Goal: Task Accomplishment & Management: Manage account settings

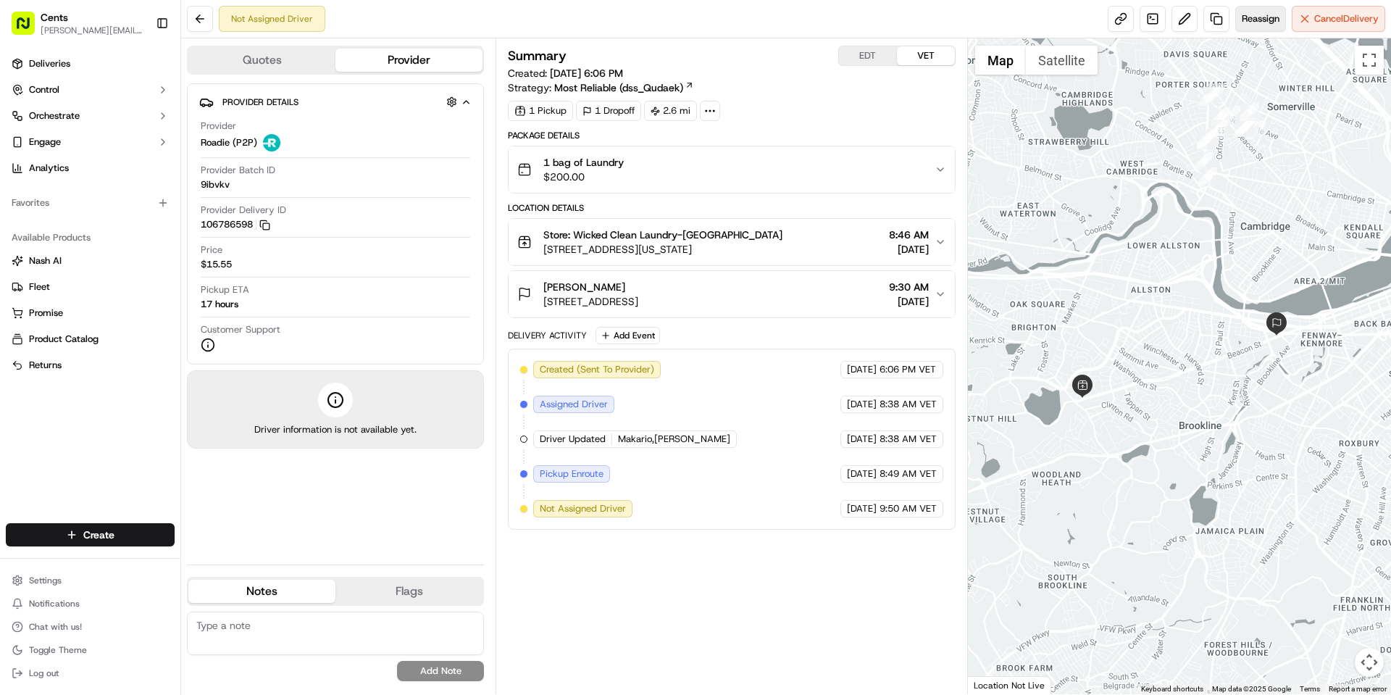
click at [1240, 29] on button "Reassign" at bounding box center [1261, 19] width 51 height 26
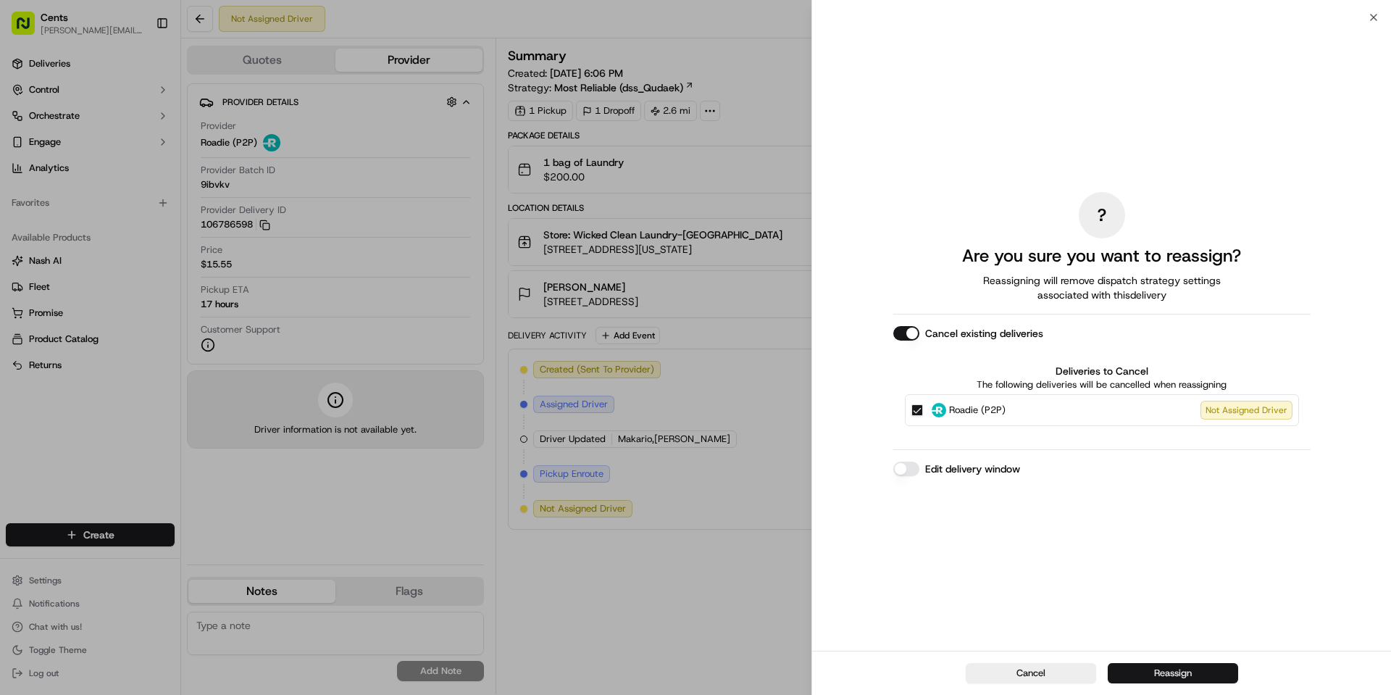
click at [1164, 669] on button "Reassign" at bounding box center [1173, 673] width 130 height 20
click at [1164, 669] on div "Cancel" at bounding box center [1101, 673] width 579 height 44
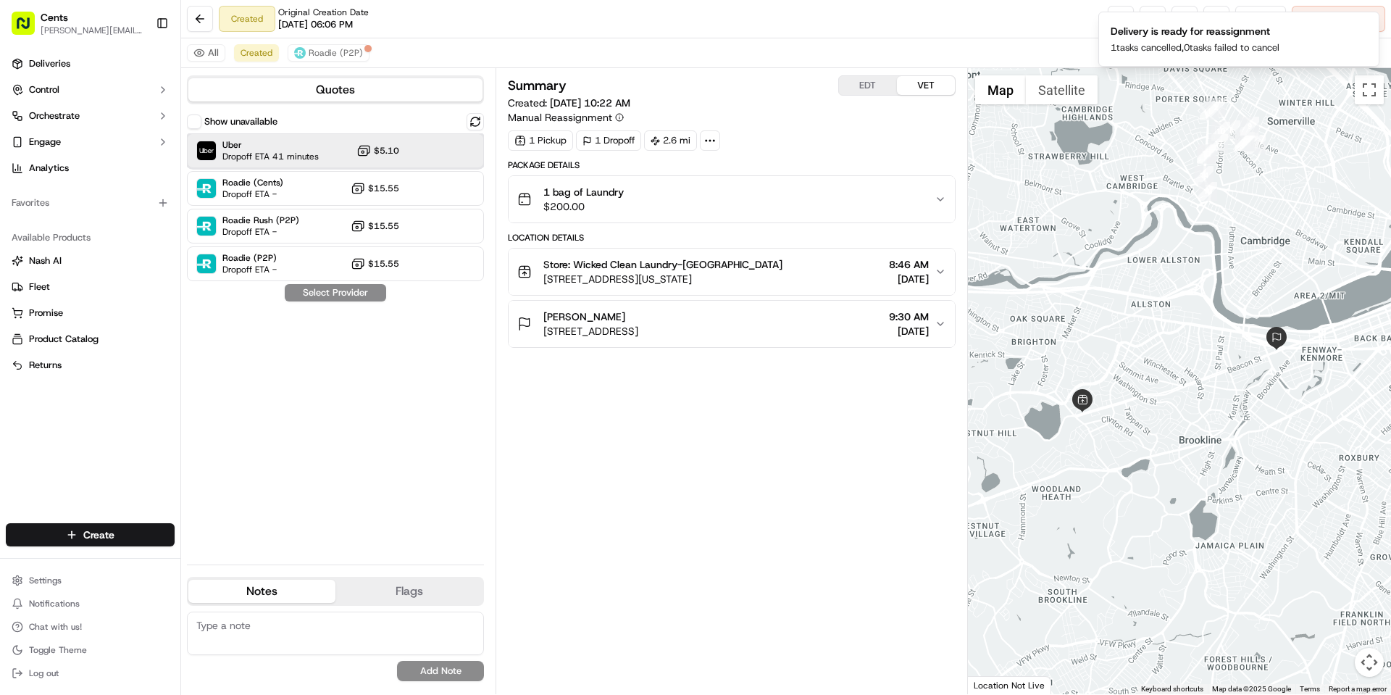
click at [283, 148] on span "Uber" at bounding box center [270, 145] width 96 height 12
click at [364, 302] on div "Show unavailable Uber Dropoff ETA 41 minutes $5.10 Roadie (Cents) Dropoff ETA -…" at bounding box center [335, 333] width 297 height 440
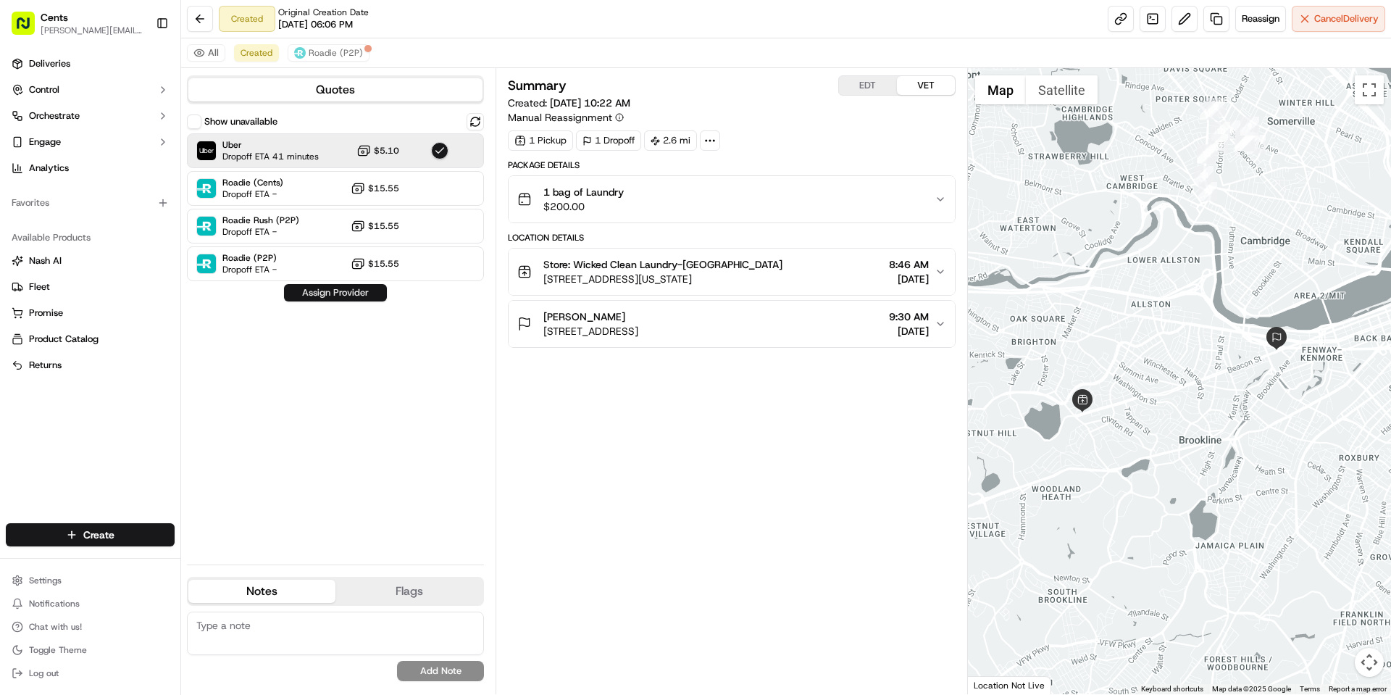
click at [367, 299] on button "Assign Provider" at bounding box center [335, 292] width 103 height 17
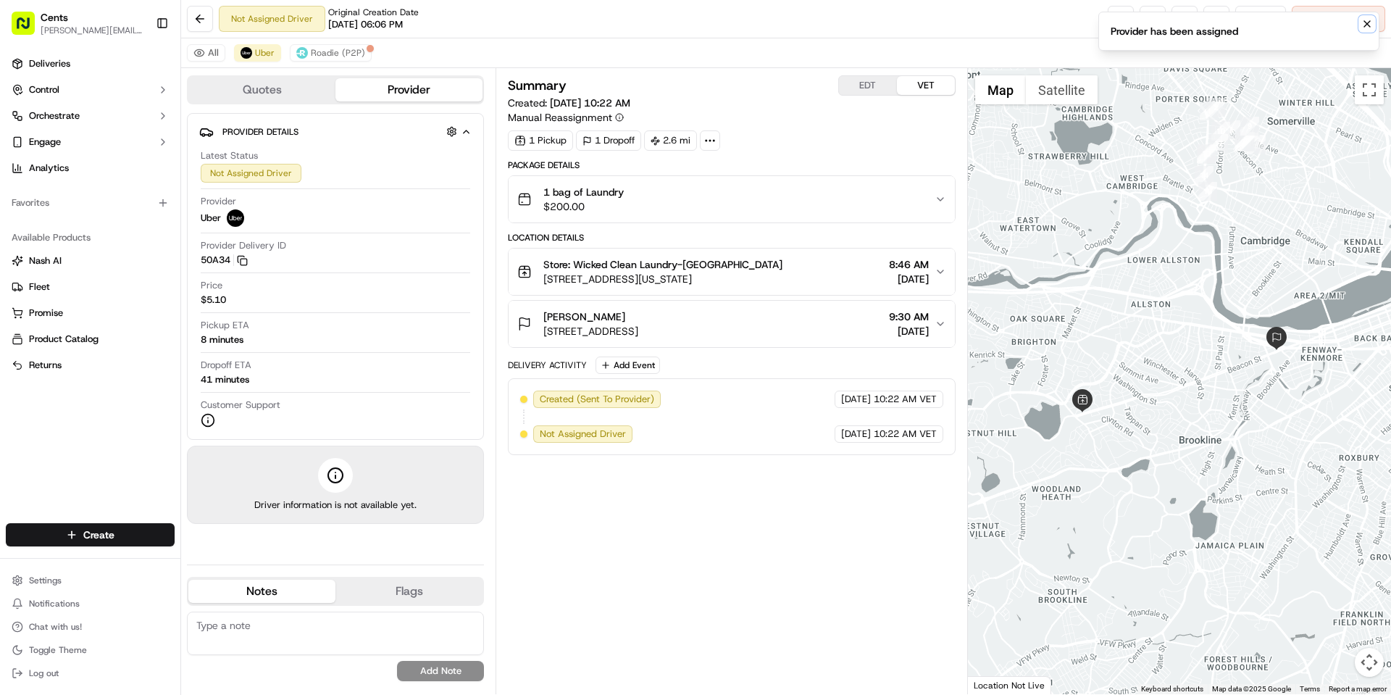
click at [1362, 29] on icon "Notifications (F8)" at bounding box center [1368, 24] width 12 height 12
click at [1120, 22] on link at bounding box center [1121, 19] width 26 height 26
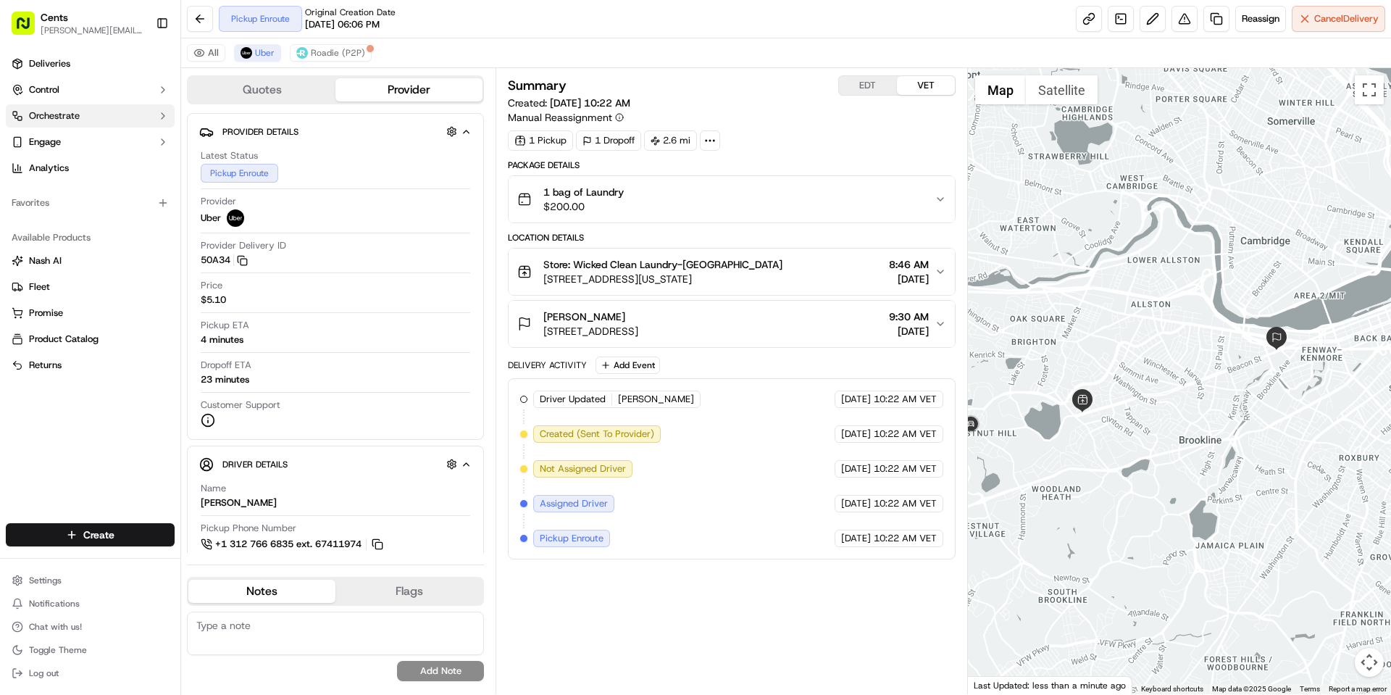
click at [116, 117] on button "Orchestrate" at bounding box center [90, 115] width 169 height 23
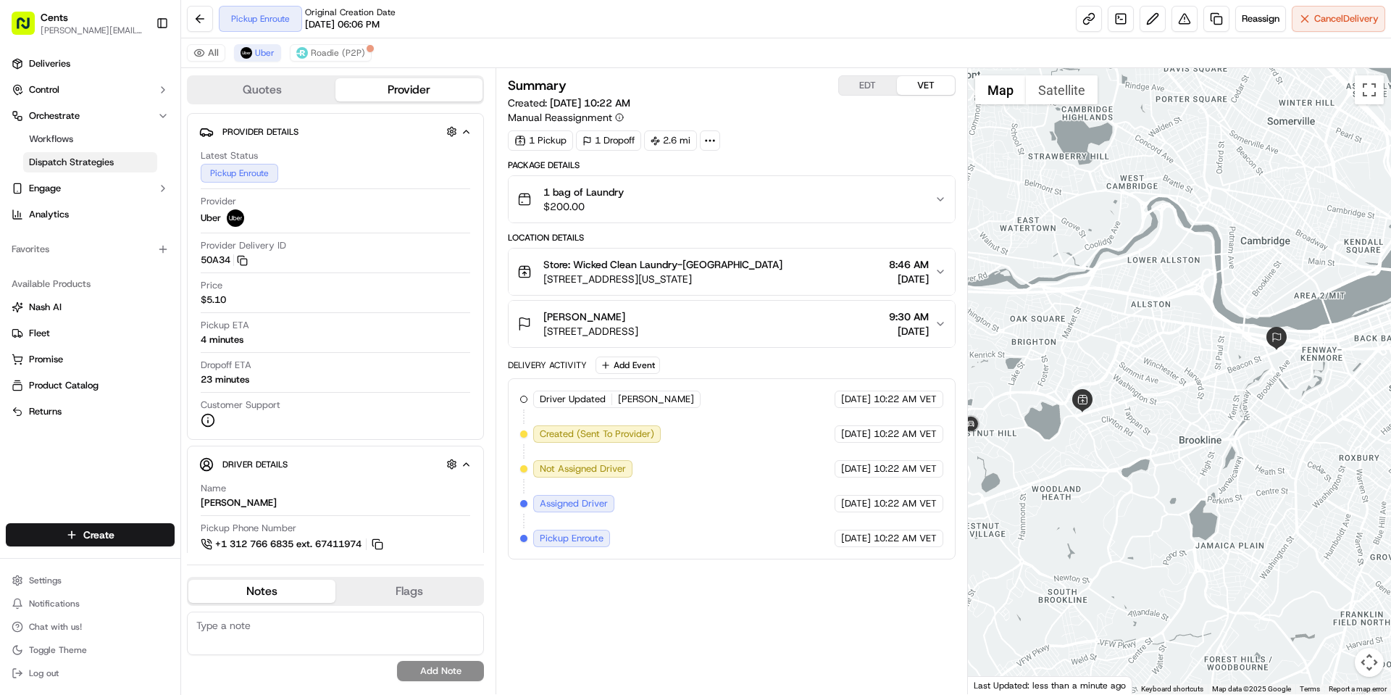
click at [120, 162] on link "Dispatch Strategies" at bounding box center [90, 162] width 134 height 20
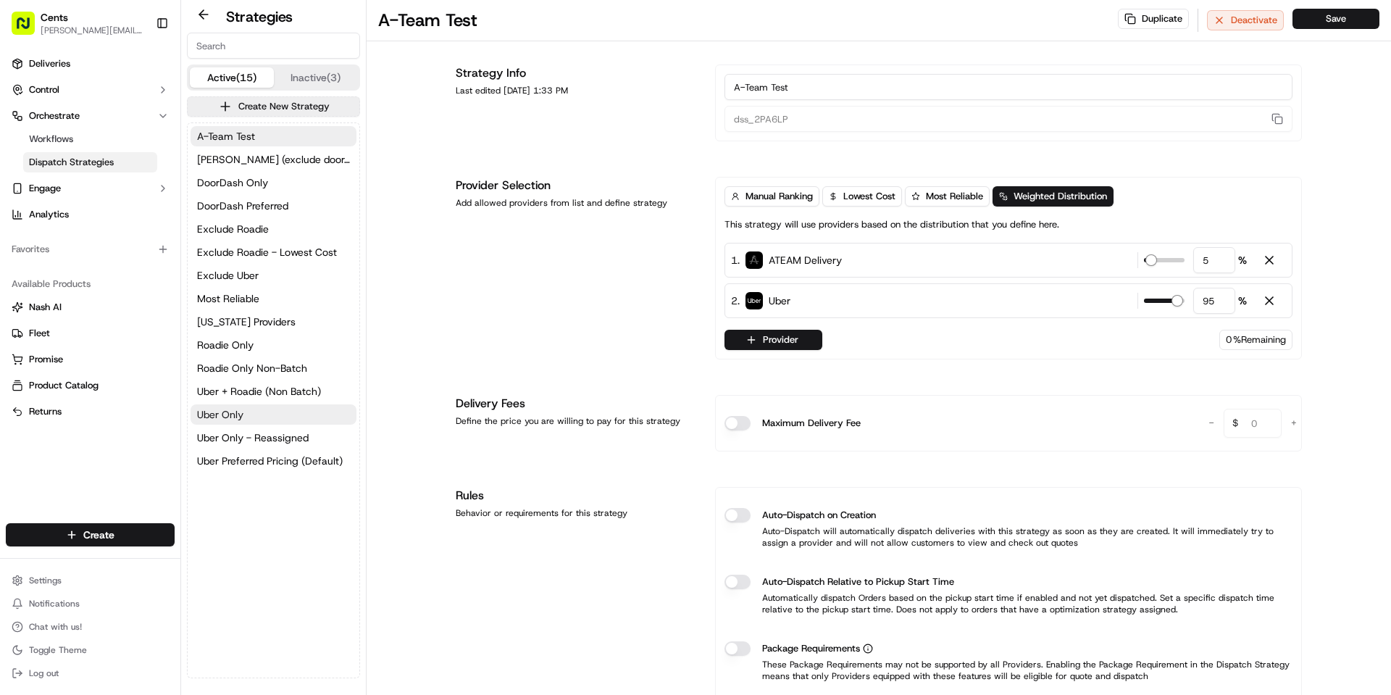
click at [272, 409] on button "Uber Only" at bounding box center [274, 414] width 166 height 20
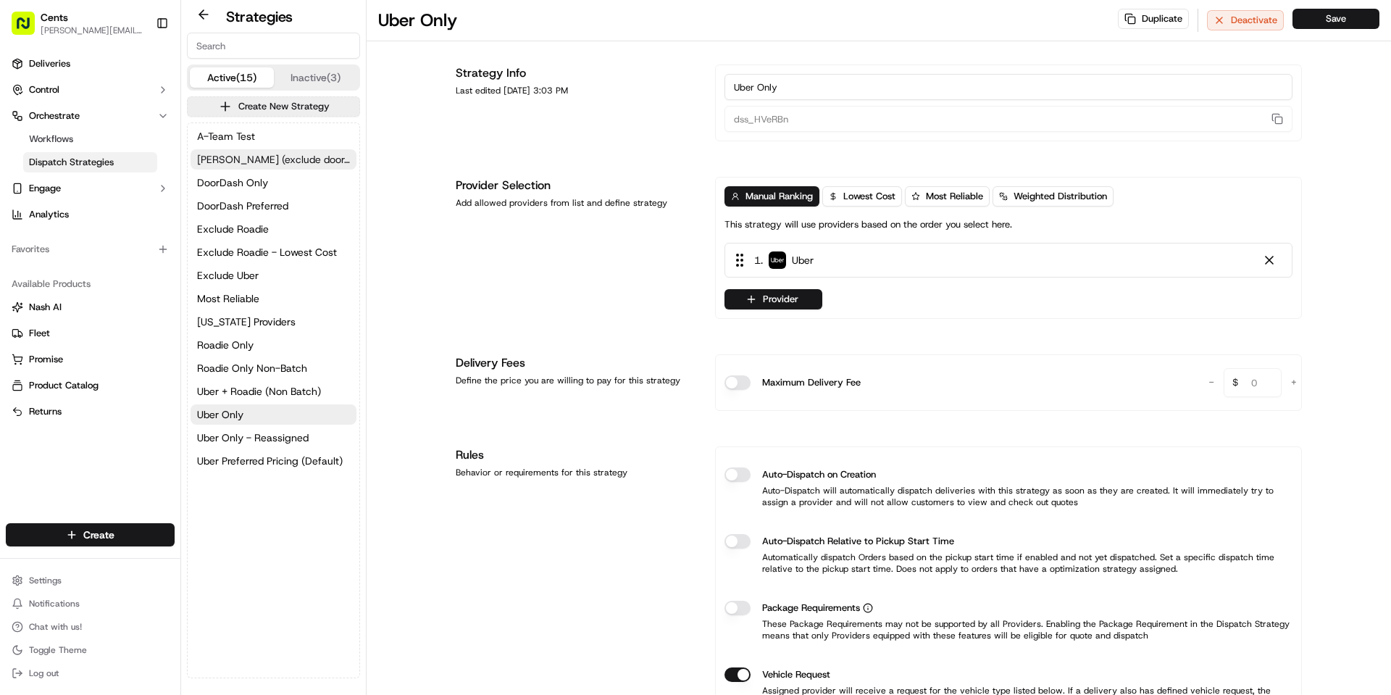
click at [279, 165] on span "[PERSON_NAME] (exclude doordash)" at bounding box center [273, 159] width 153 height 14
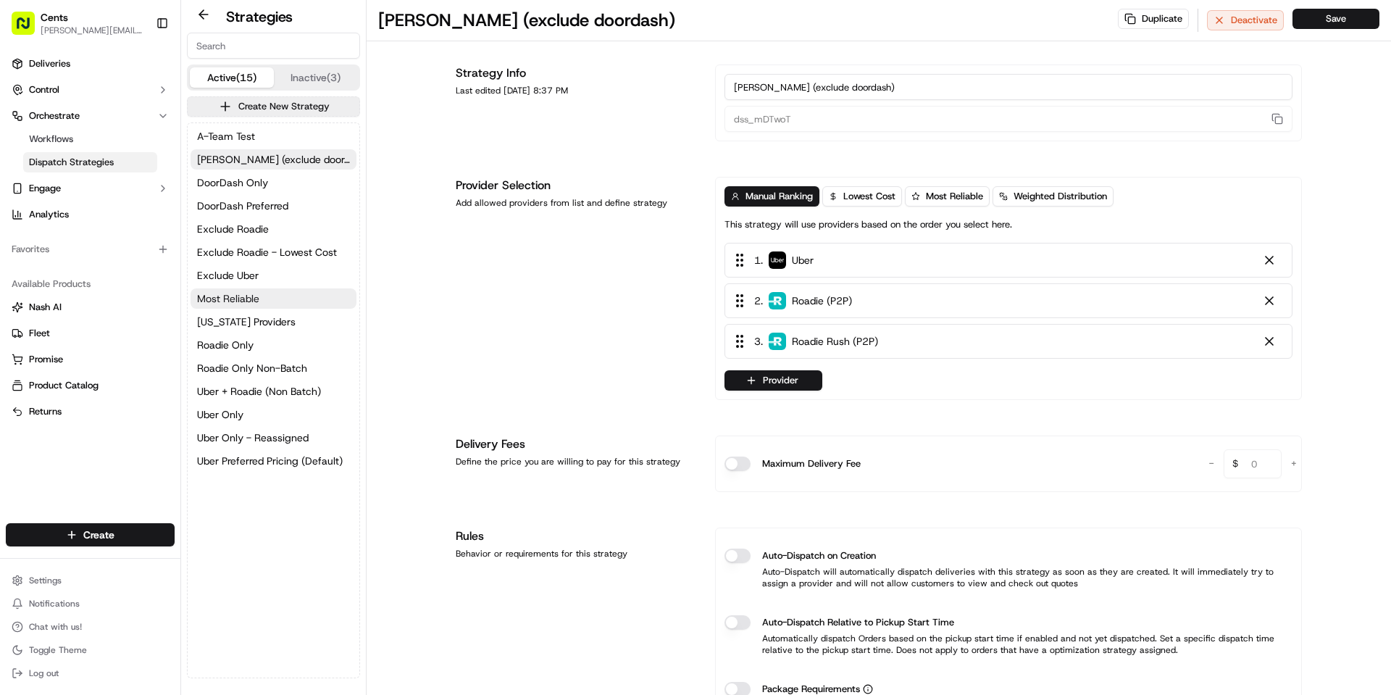
click at [279, 290] on button "Most Reliable" at bounding box center [274, 298] width 166 height 20
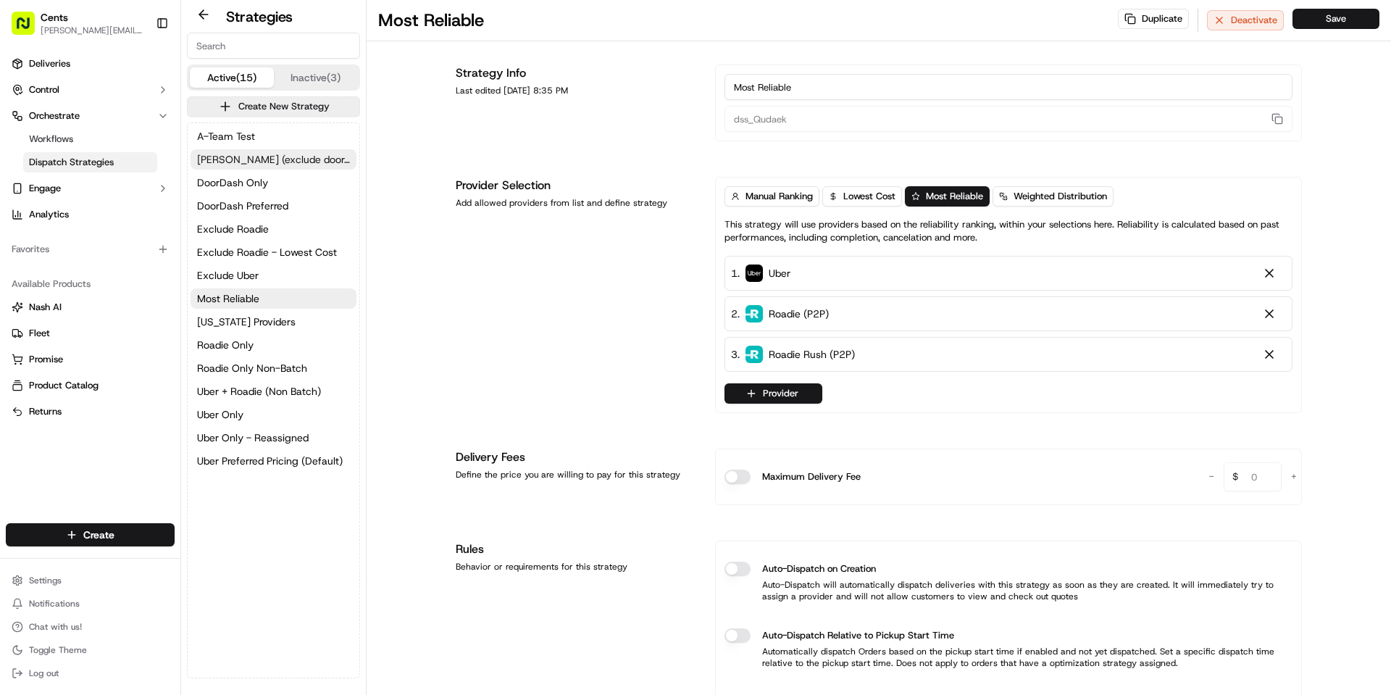
click at [288, 163] on span "[PERSON_NAME] (exclude doordash)" at bounding box center [273, 159] width 153 height 14
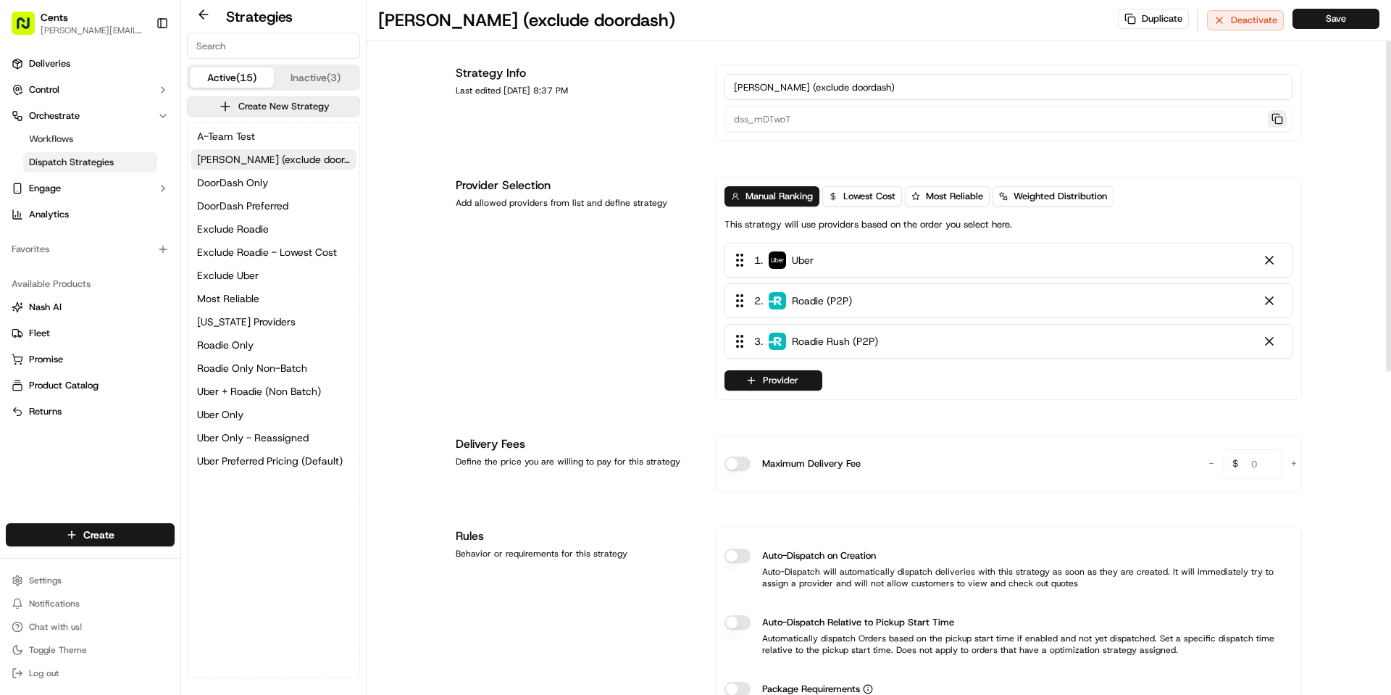
click at [1276, 120] on button "button" at bounding box center [1277, 118] width 19 height 17
click at [280, 232] on button "Exclude Roadie" at bounding box center [274, 229] width 166 height 20
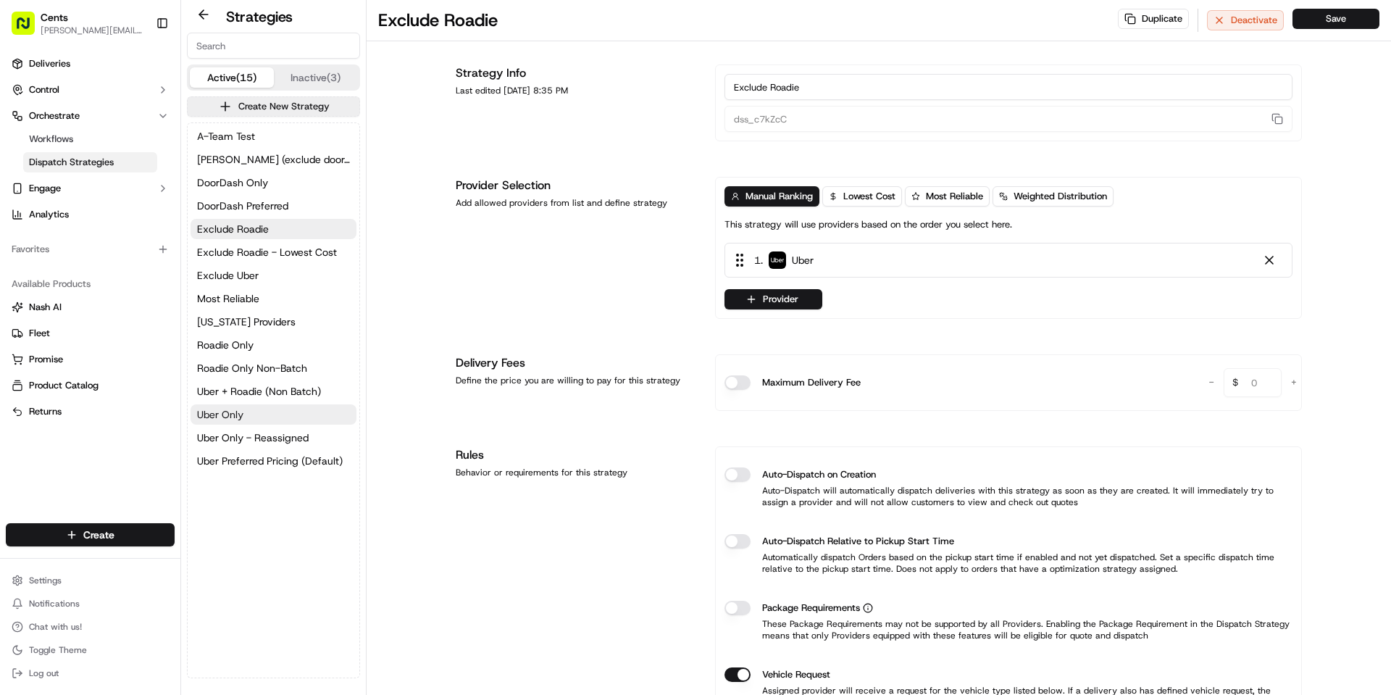
click at [267, 414] on button "Uber Only" at bounding box center [274, 414] width 166 height 20
click at [292, 436] on span "Uber Only - Reassigned" at bounding box center [253, 437] width 112 height 14
click at [296, 422] on button "Uber Only" at bounding box center [274, 414] width 166 height 20
click at [299, 438] on span "Uber Only - Reassigned" at bounding box center [253, 437] width 112 height 14
click at [304, 422] on button "Uber Only" at bounding box center [274, 414] width 166 height 20
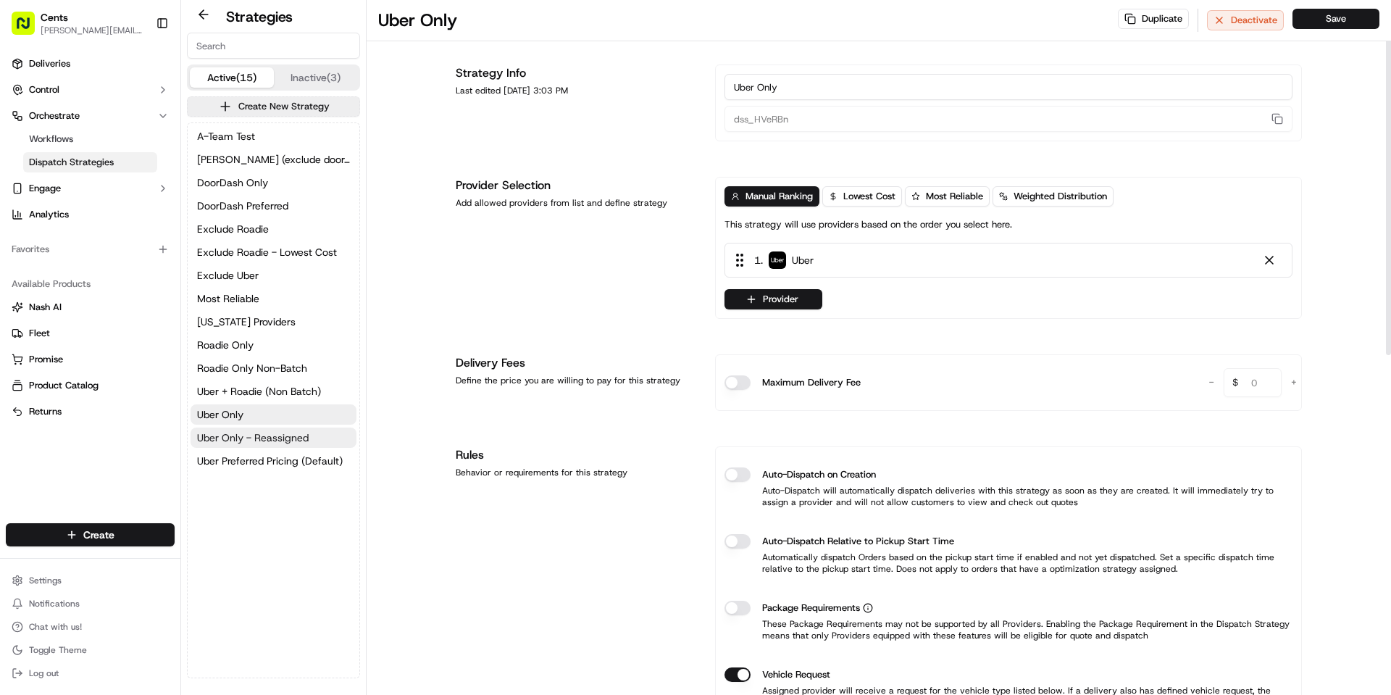
click at [290, 436] on span "Uber Only - Reassigned" at bounding box center [253, 437] width 112 height 14
click at [299, 423] on button "Uber Only" at bounding box center [274, 414] width 166 height 20
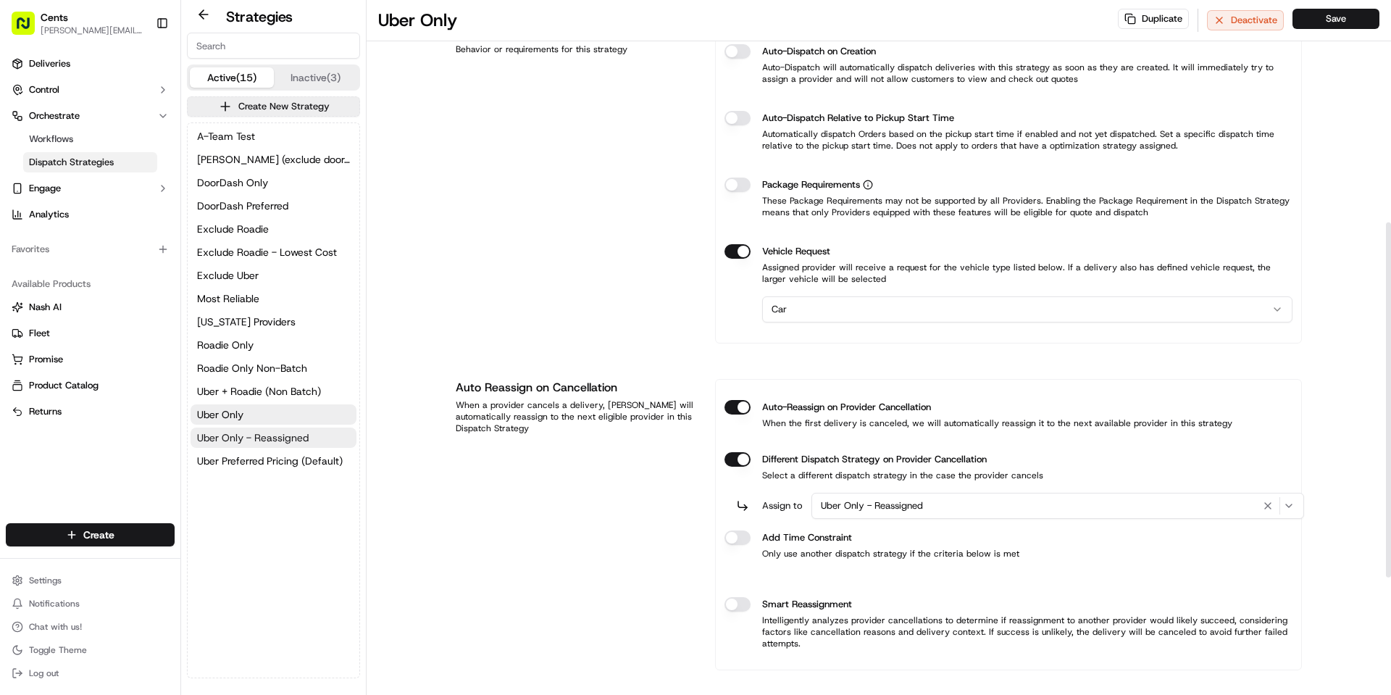
scroll to position [435, 0]
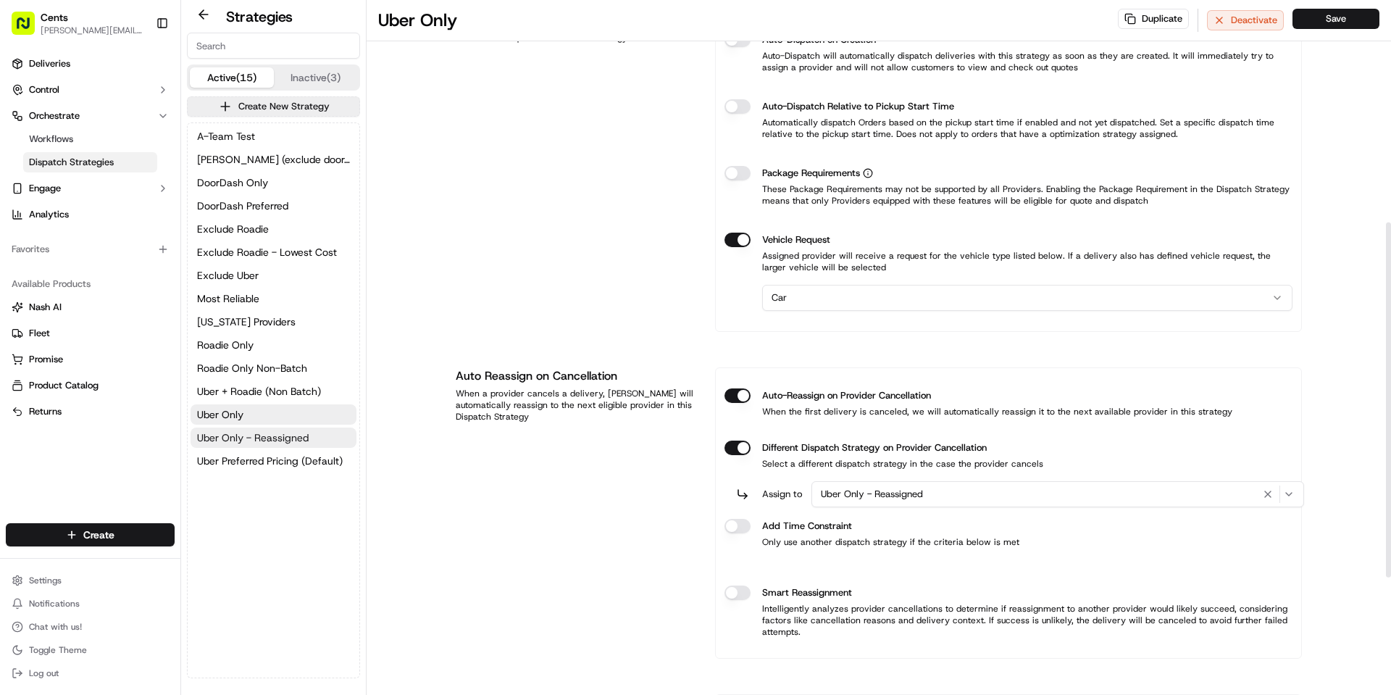
click at [298, 438] on span "Uber Only - Reassigned" at bounding box center [253, 437] width 112 height 14
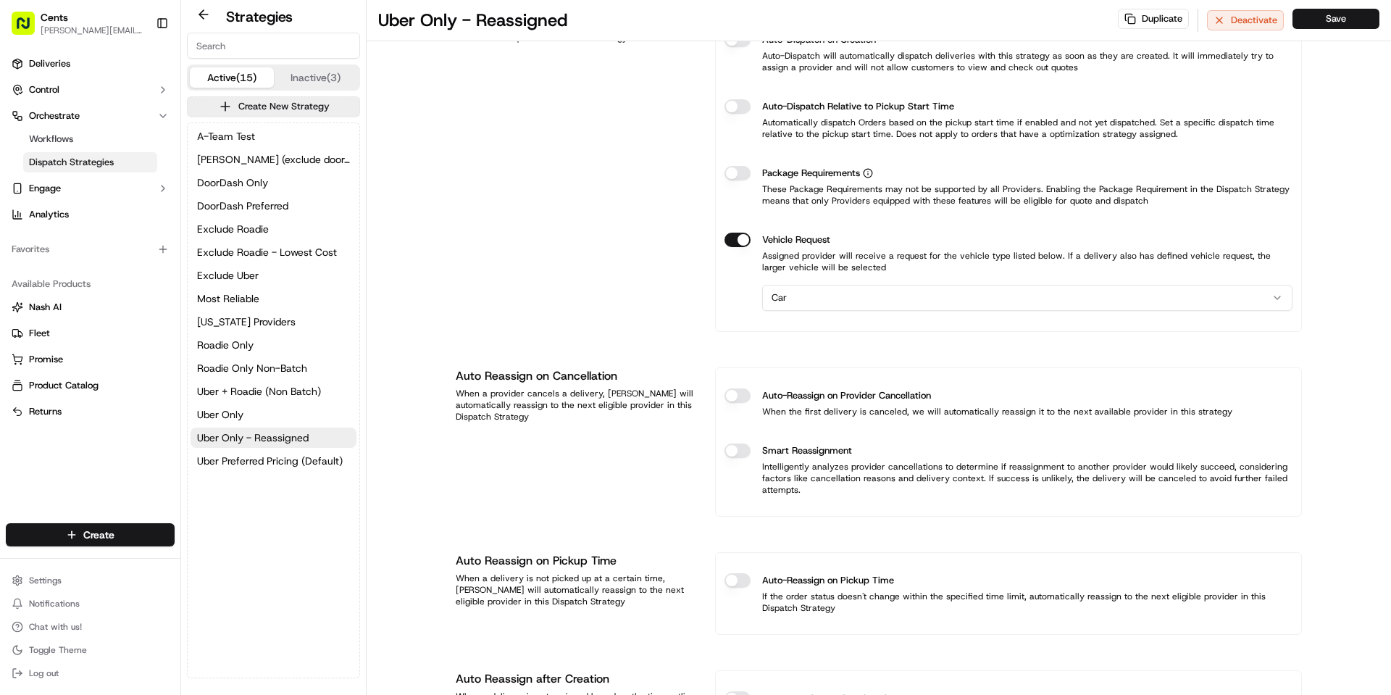
click at [300, 426] on div "A-Team Test Celsious (exclude doordash) DoorDash Only DoorDash Preferred Exclud…" at bounding box center [274, 298] width 172 height 351
click at [302, 420] on button "Uber Only" at bounding box center [274, 414] width 166 height 20
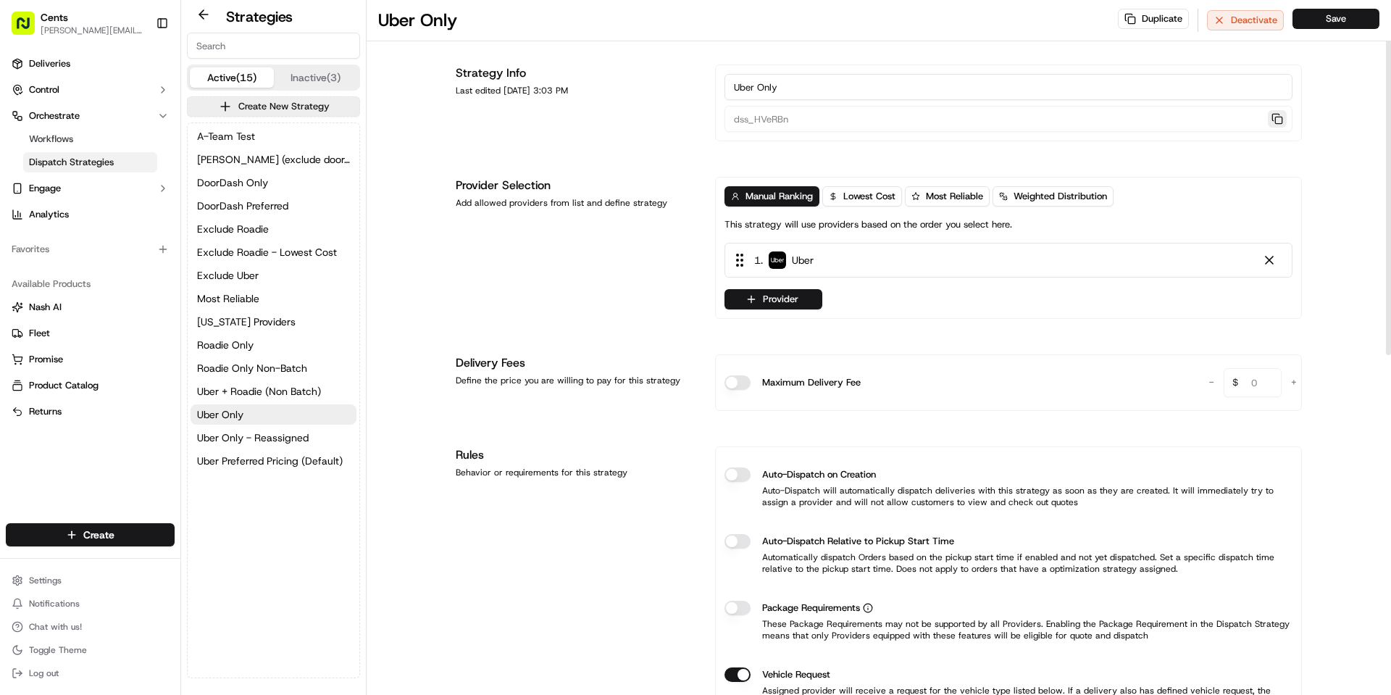
click at [1277, 115] on button "button" at bounding box center [1277, 118] width 19 height 17
click at [1277, 120] on button "button" at bounding box center [1277, 118] width 19 height 17
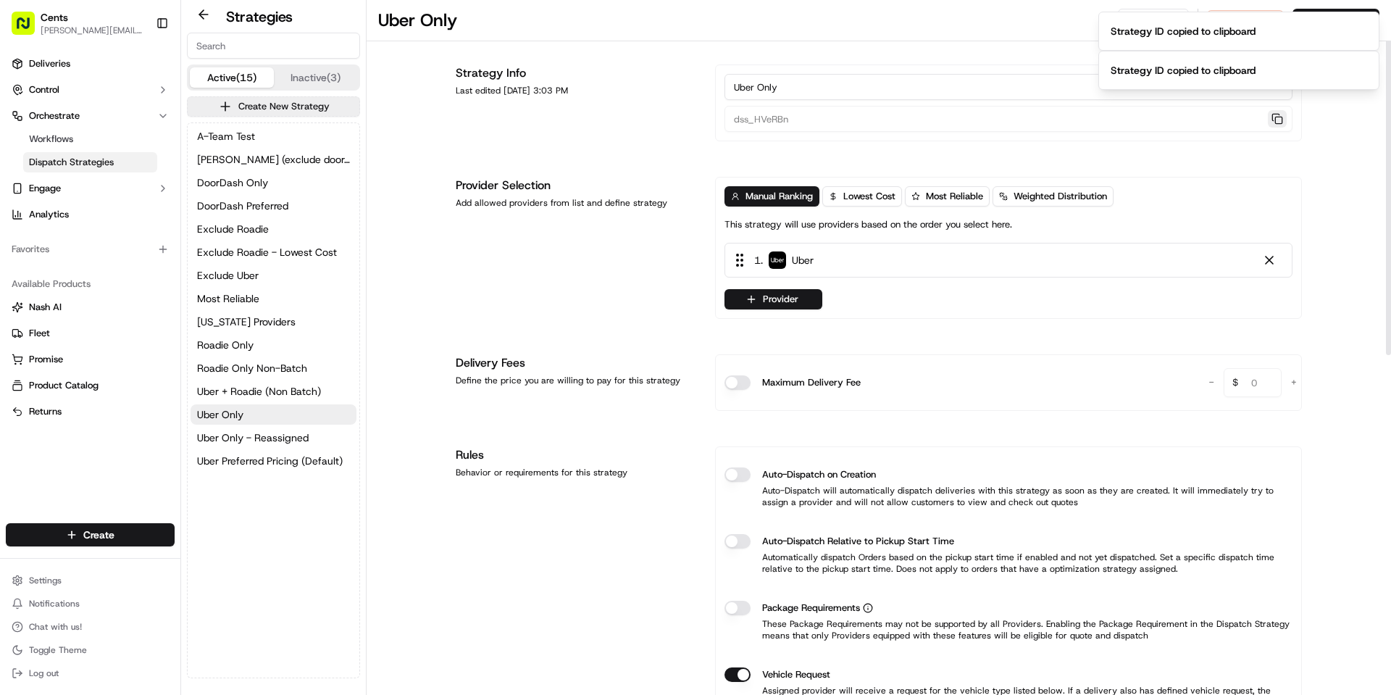
click at [1277, 120] on button "button" at bounding box center [1277, 118] width 19 height 17
